Goal: Information Seeking & Learning: Learn about a topic

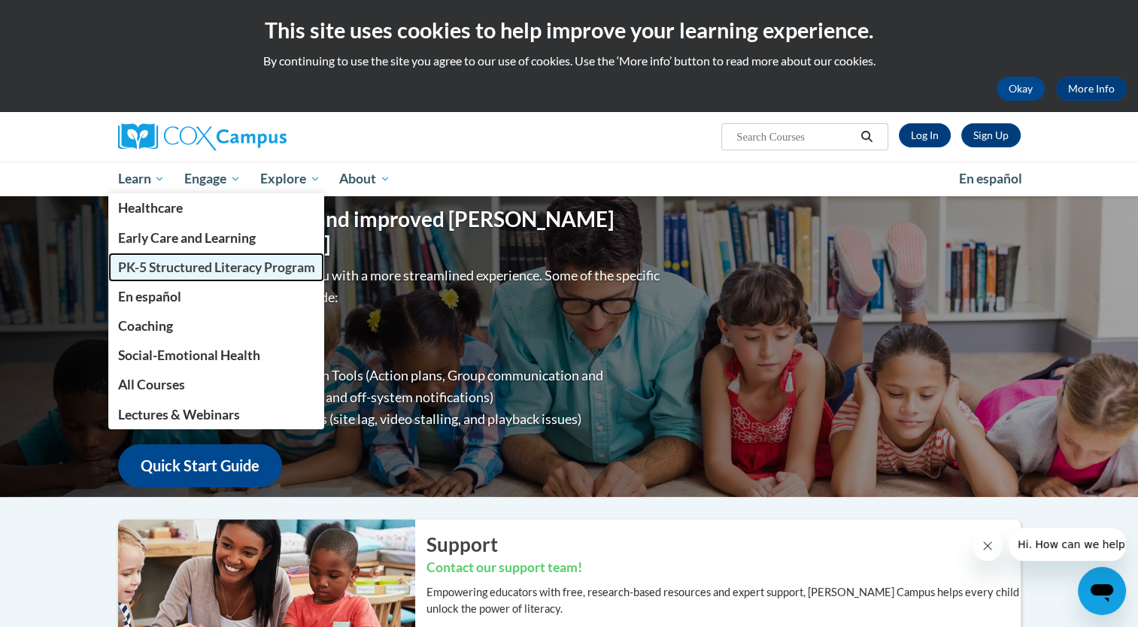
click at [131, 266] on span "PK-5 Structured Literacy Program" at bounding box center [215, 268] width 197 height 16
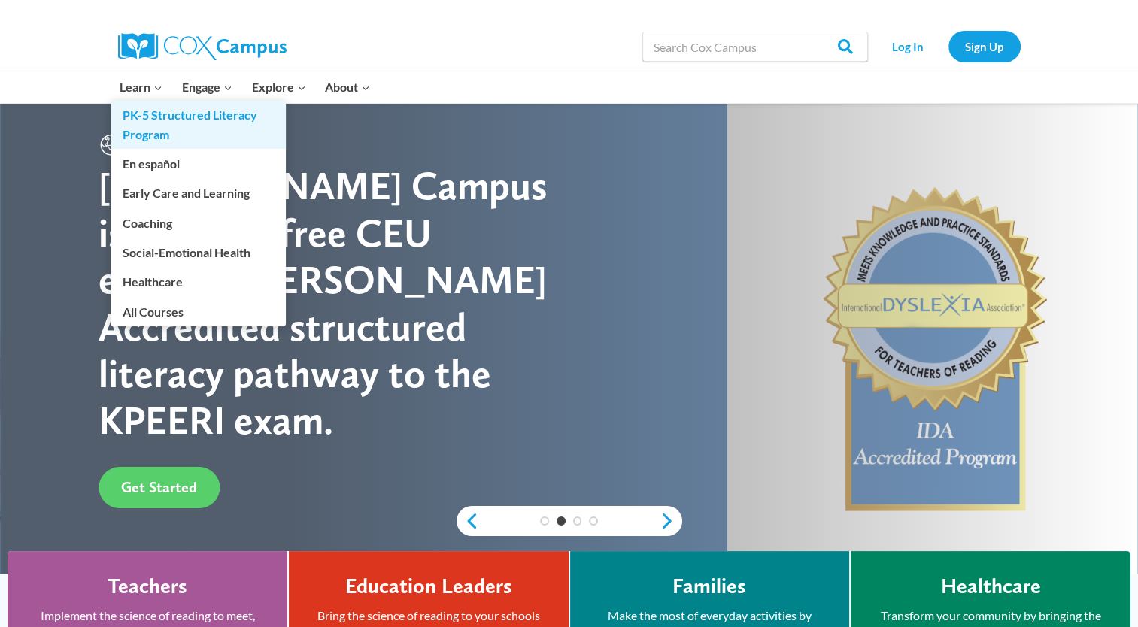
click at [135, 114] on link "PK-5 Structured Literacy Program" at bounding box center [198, 125] width 175 height 48
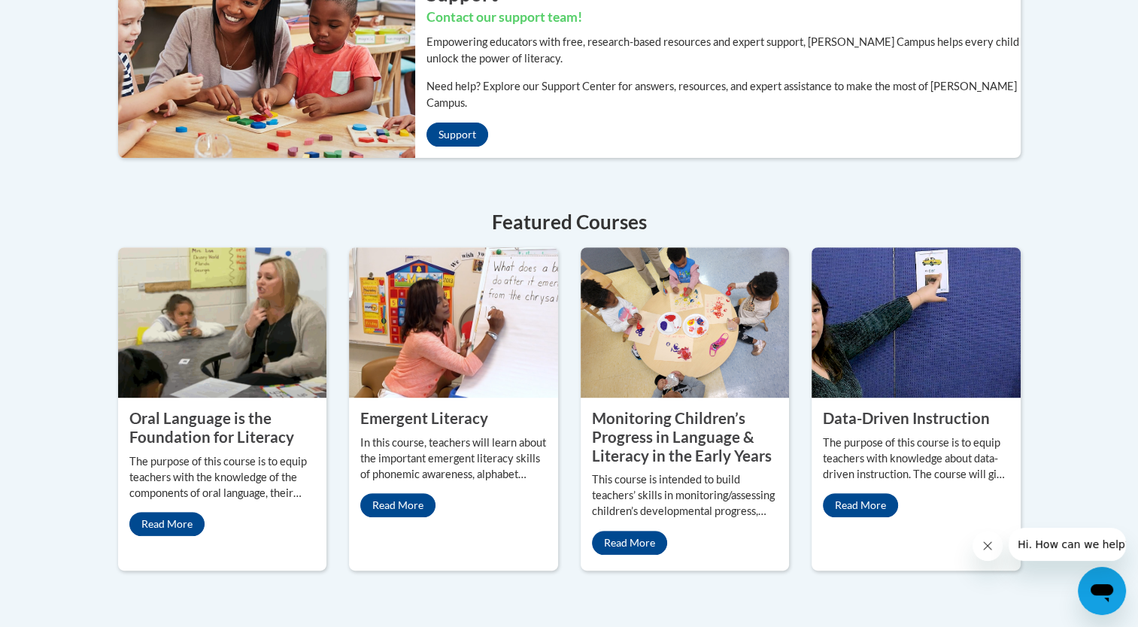
scroll to position [621, 0]
